Goal: Task Accomplishment & Management: Manage account settings

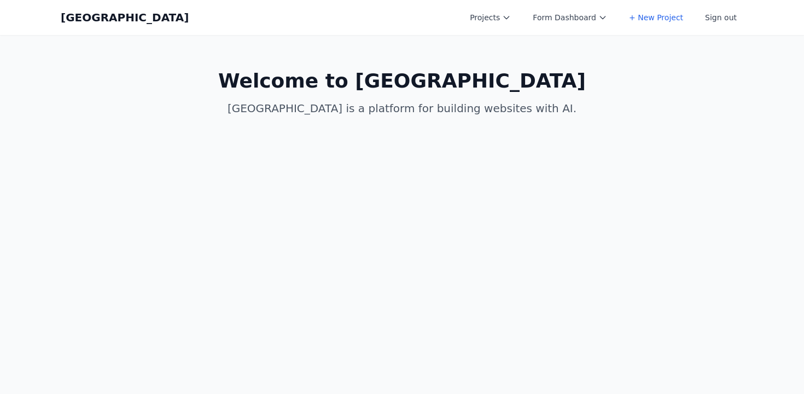
click at [257, 124] on main "Welcome to [GEOGRAPHIC_DATA] is a platform for building websites with AI." at bounding box center [402, 93] width 700 height 116
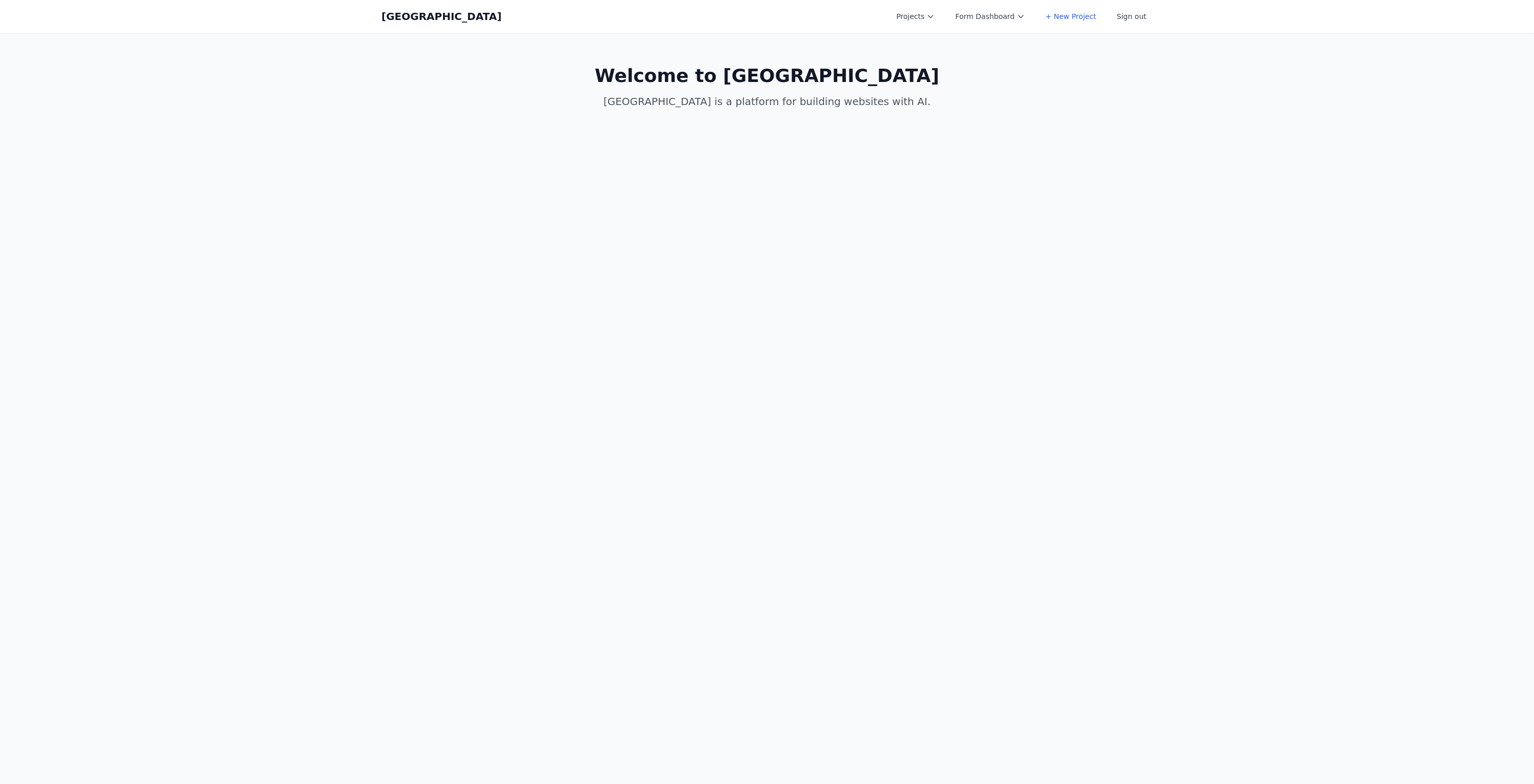
click at [753, 7] on div "Coal Creek Projects Form Dashboard + New Project Sign out Open main menu" at bounding box center [767, 16] width 771 height 33
click at [753, 16] on button "Projects" at bounding box center [916, 17] width 51 height 19
click at [753, 11] on button "Projects" at bounding box center [916, 17] width 51 height 19
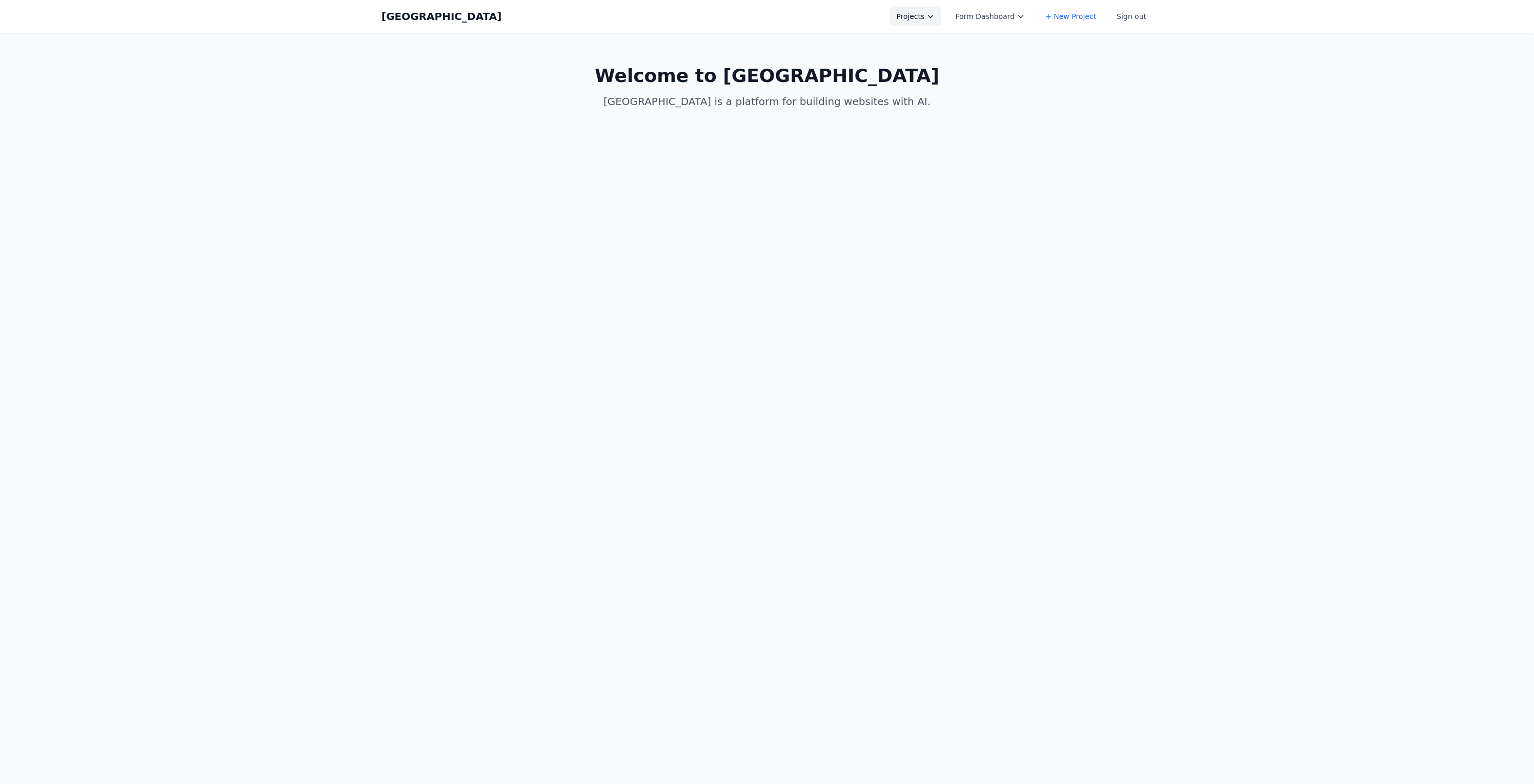
click at [753, 12] on button "Projects" at bounding box center [916, 17] width 51 height 19
click at [753, 44] on link "arnie.io" at bounding box center [948, 46] width 114 height 29
click at [753, 14] on button "Sign out" at bounding box center [1132, 17] width 42 height 19
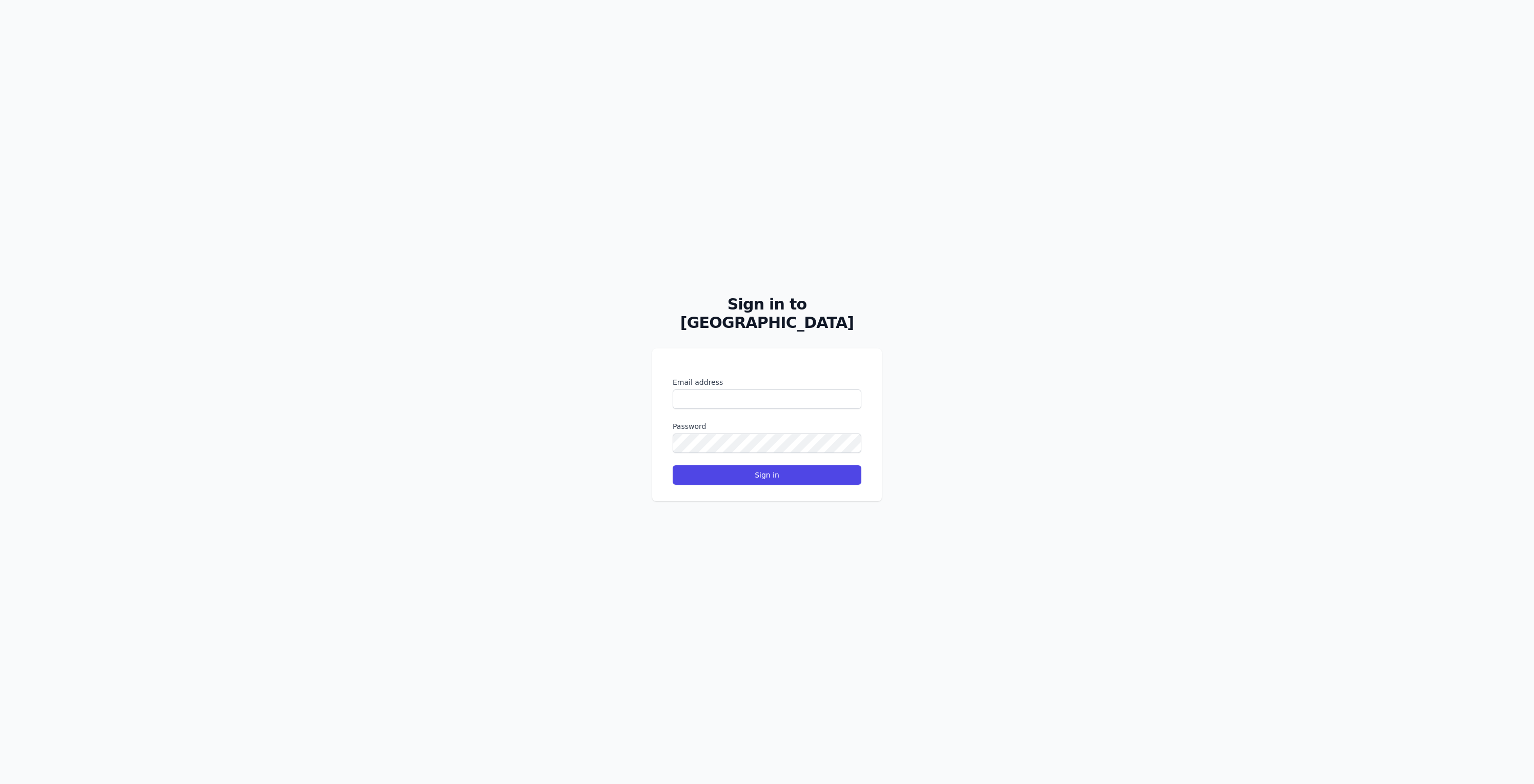
click at [748, 369] on label "Password" at bounding box center [767, 426] width 189 height 10
click at [748, 369] on form "Email address Password Sign in" at bounding box center [767, 430] width 189 height 108
click at [747, 369] on input "Email address" at bounding box center [767, 399] width 189 height 20
click at [753, 369] on div "Sign in to Coal Creek Email address Password Sign in" at bounding box center [767, 392] width 1534 height 784
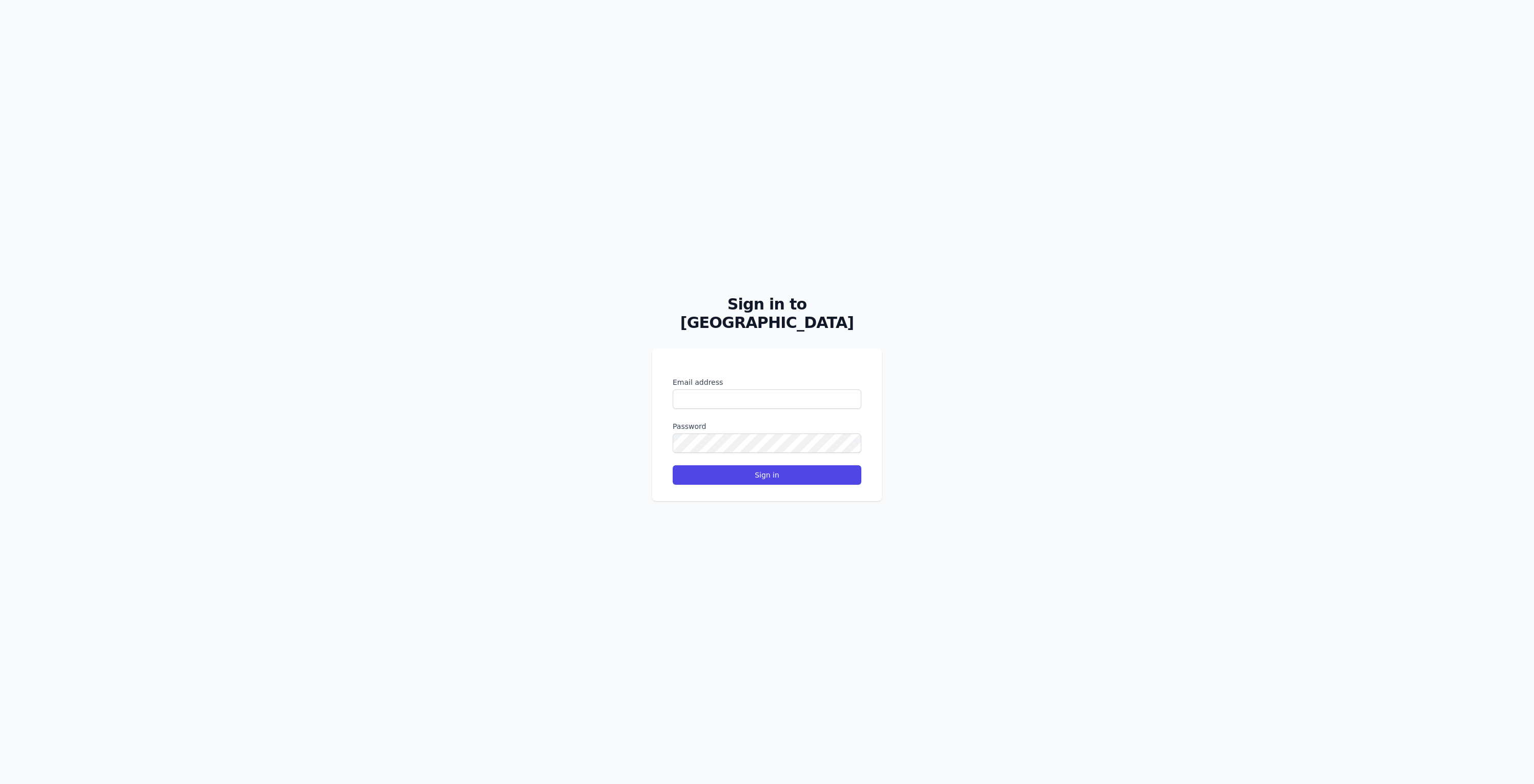
click at [753, 369] on div "Email address" at bounding box center [767, 393] width 189 height 32
click at [753, 369] on input "Email address" at bounding box center [767, 399] width 189 height 20
type input "**********"
click at [673, 369] on button "Sign in" at bounding box center [767, 475] width 189 height 20
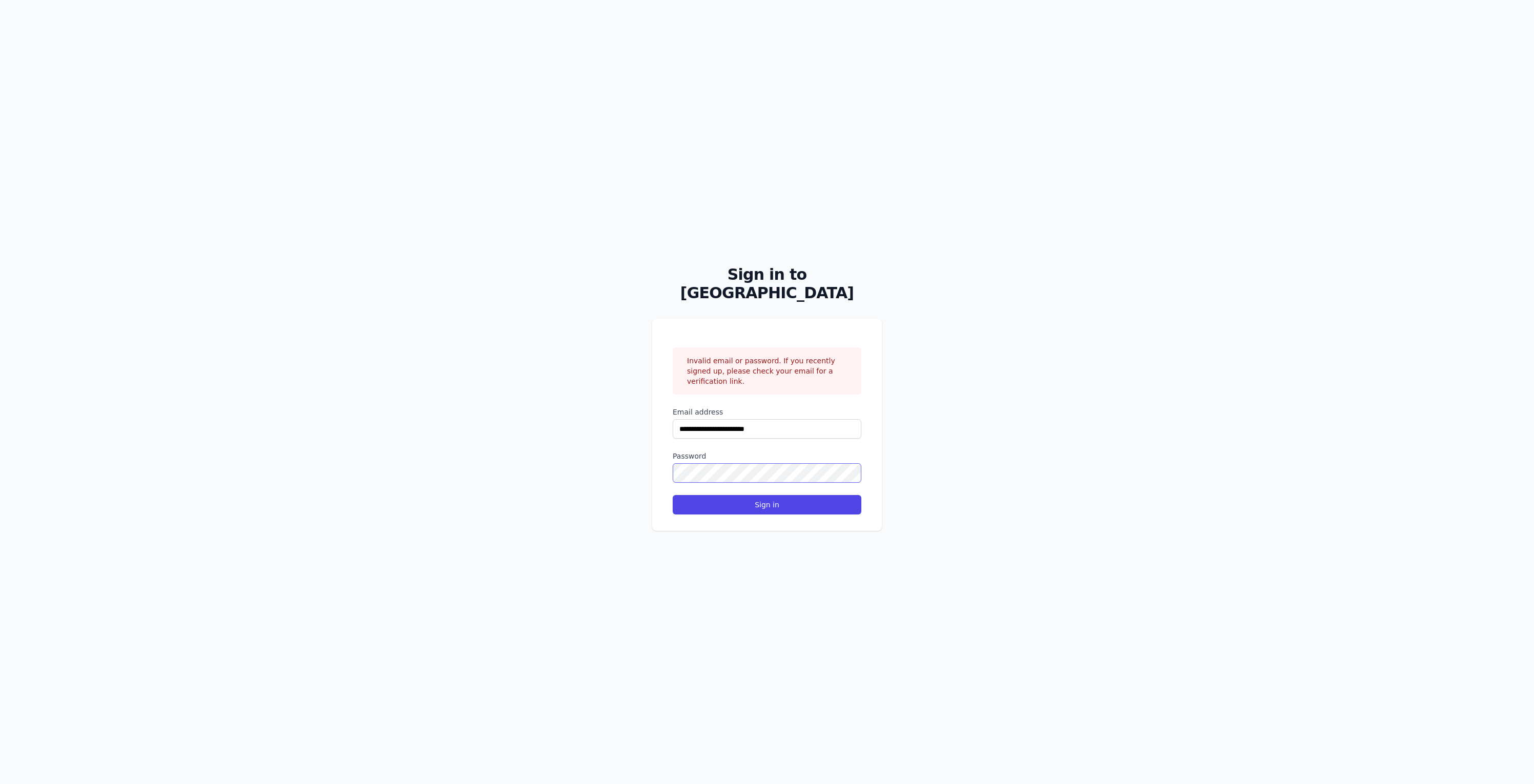
click at [673, 369] on button "Sign in" at bounding box center [767, 505] width 189 height 20
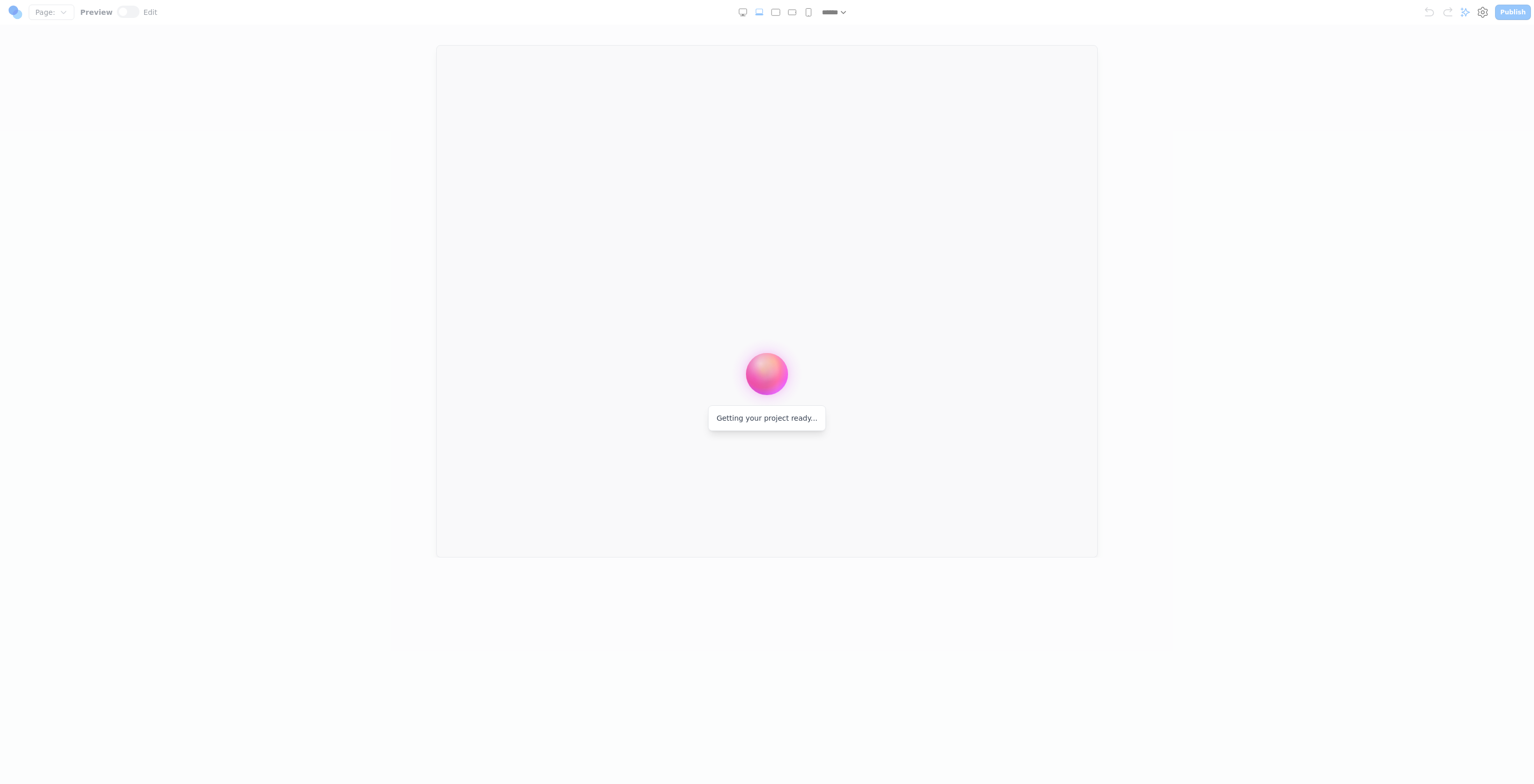
drag, startPoint x: 570, startPoint y: 193, endPoint x: 559, endPoint y: 190, distance: 11.4
